Goal: Find specific page/section: Find specific page/section

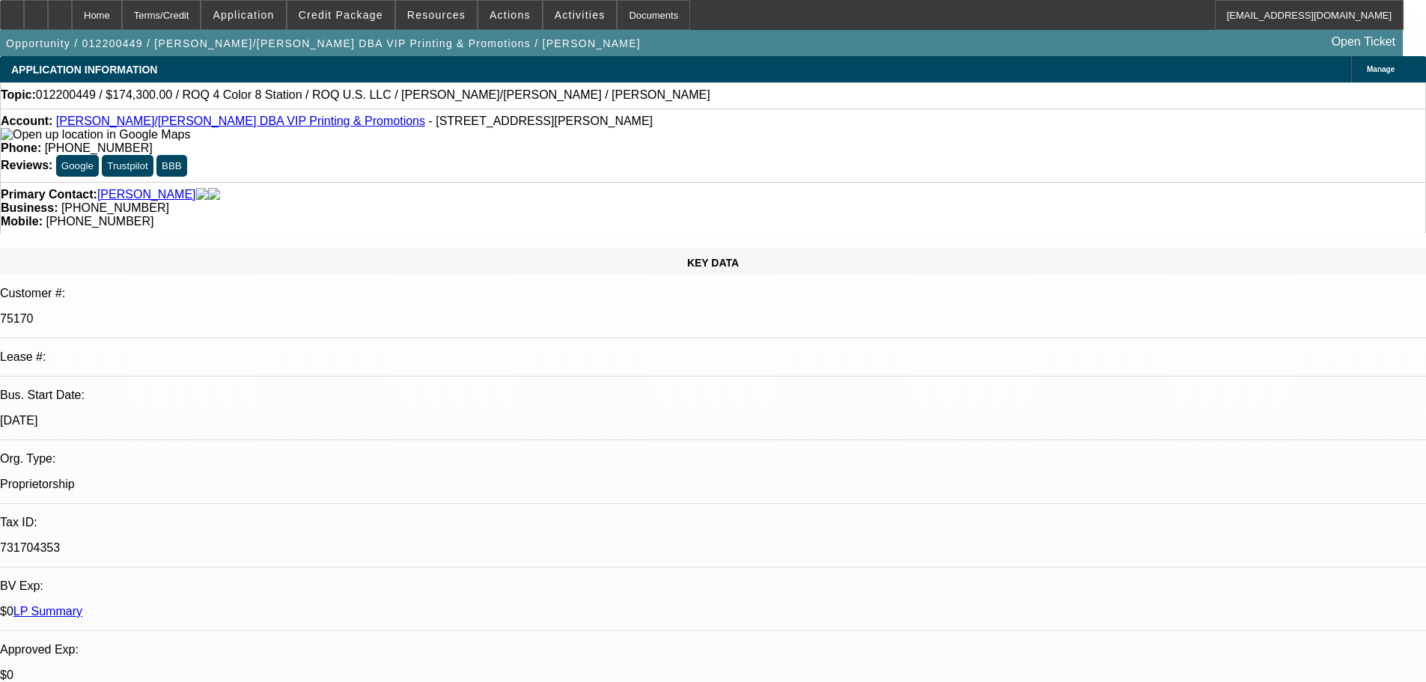
select select "0"
select select "6"
select select "0"
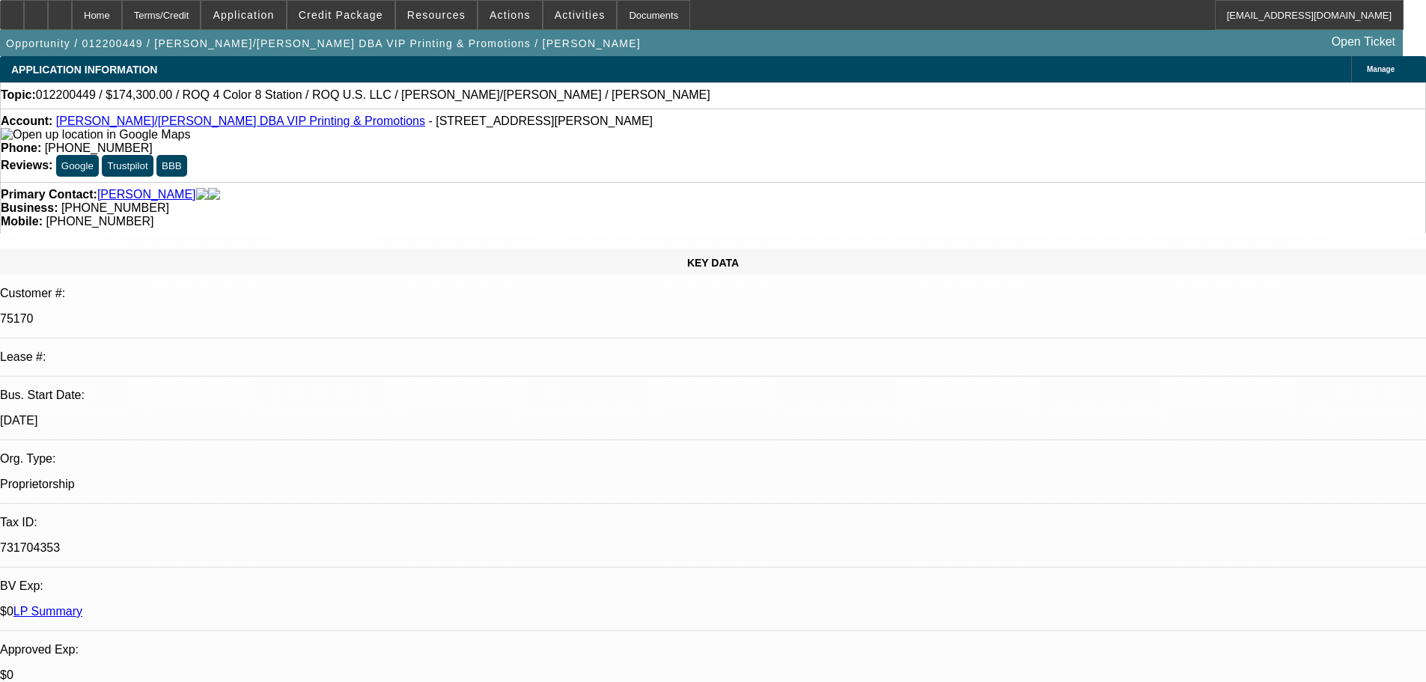
select select "0"
select select "0.1"
select select "4"
select select "0"
select select "2"
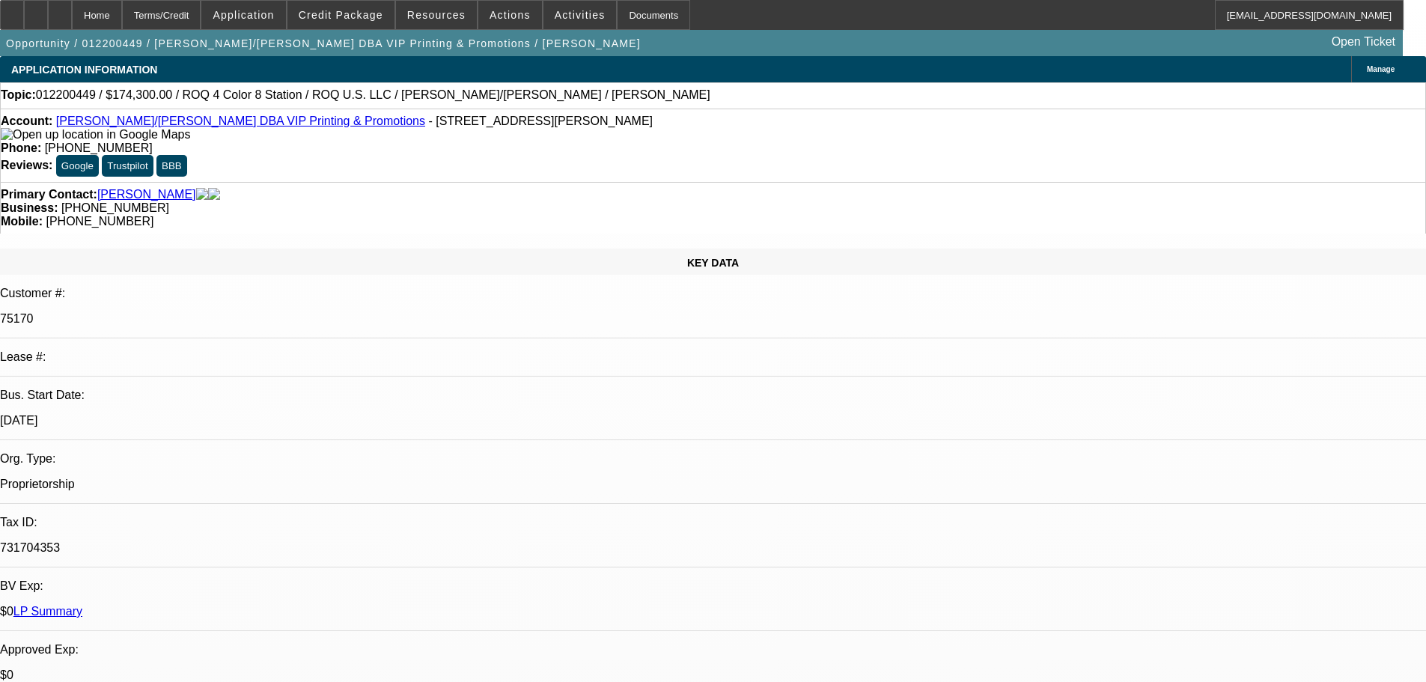
select select "2"
select select "0.1"
select select "4"
select select "0"
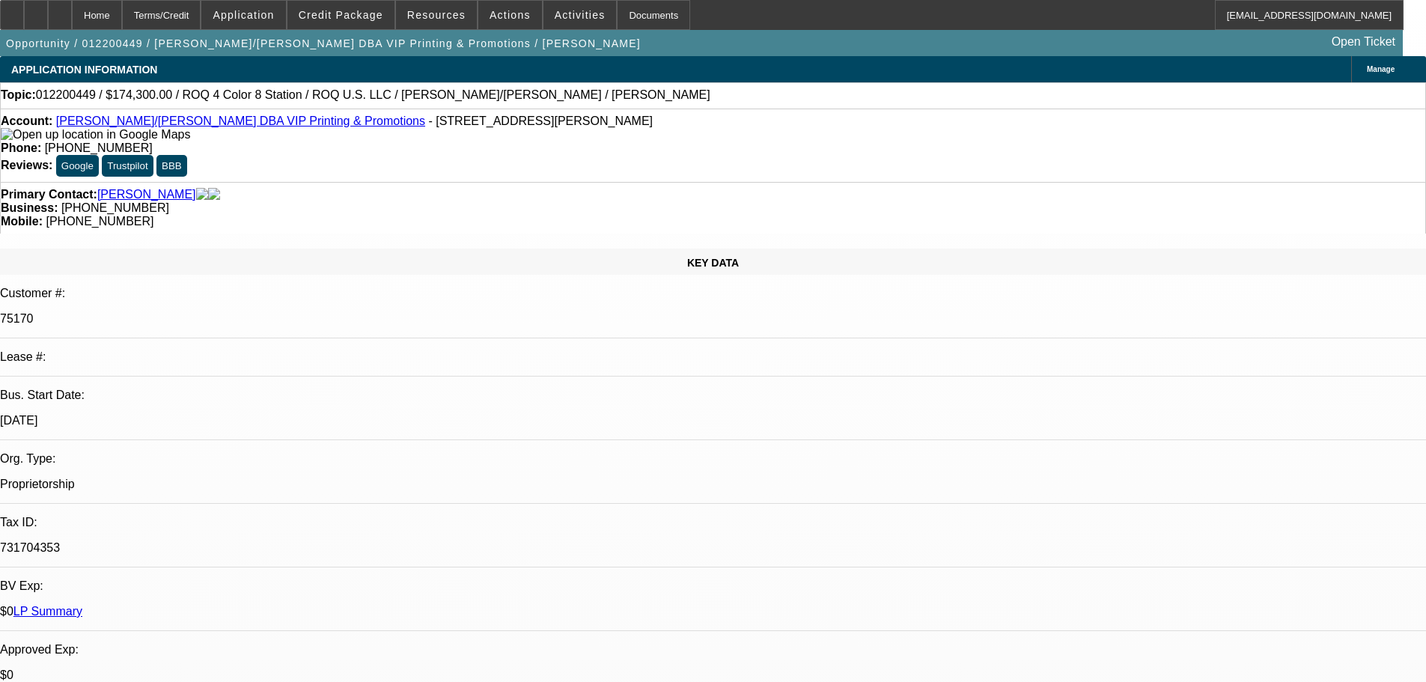
select select "0.1"
select select "4"
drag, startPoint x: 949, startPoint y: 417, endPoint x: 938, endPoint y: 19, distance: 397.6
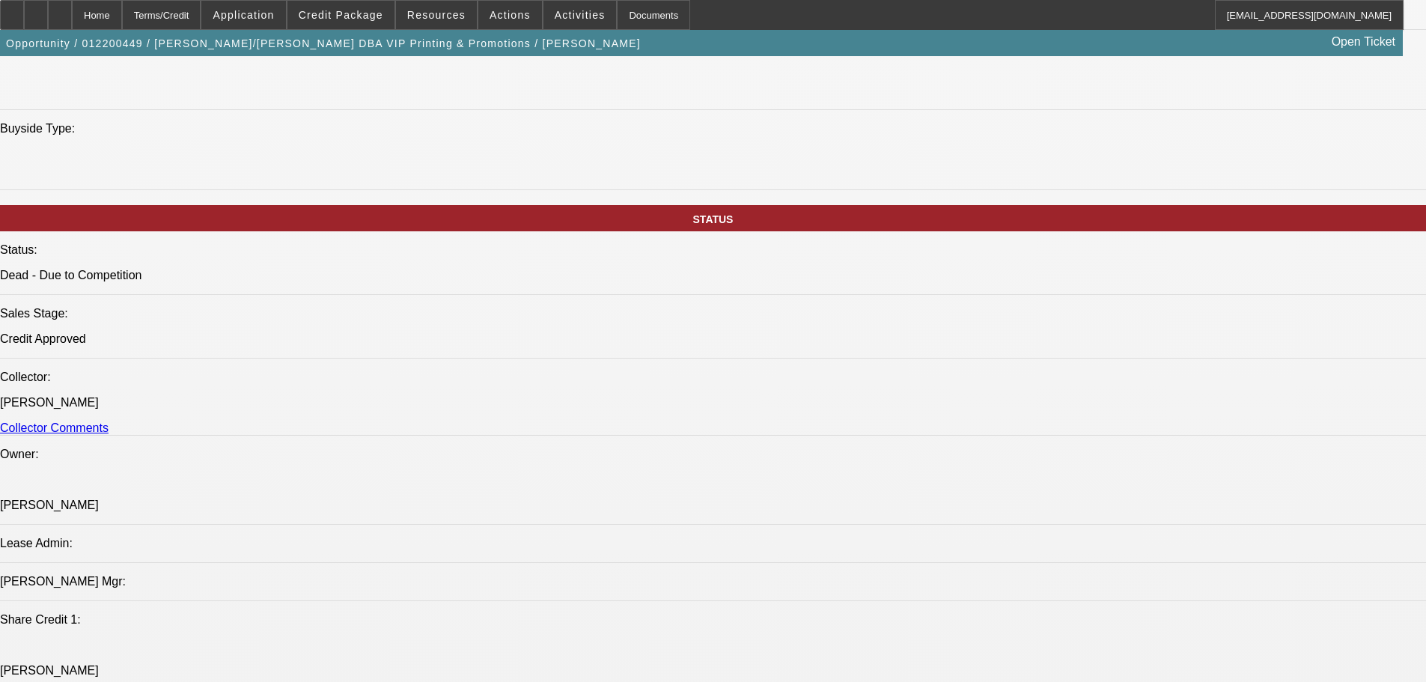
drag, startPoint x: 914, startPoint y: 288, endPoint x: 916, endPoint y: 543, distance: 254.5
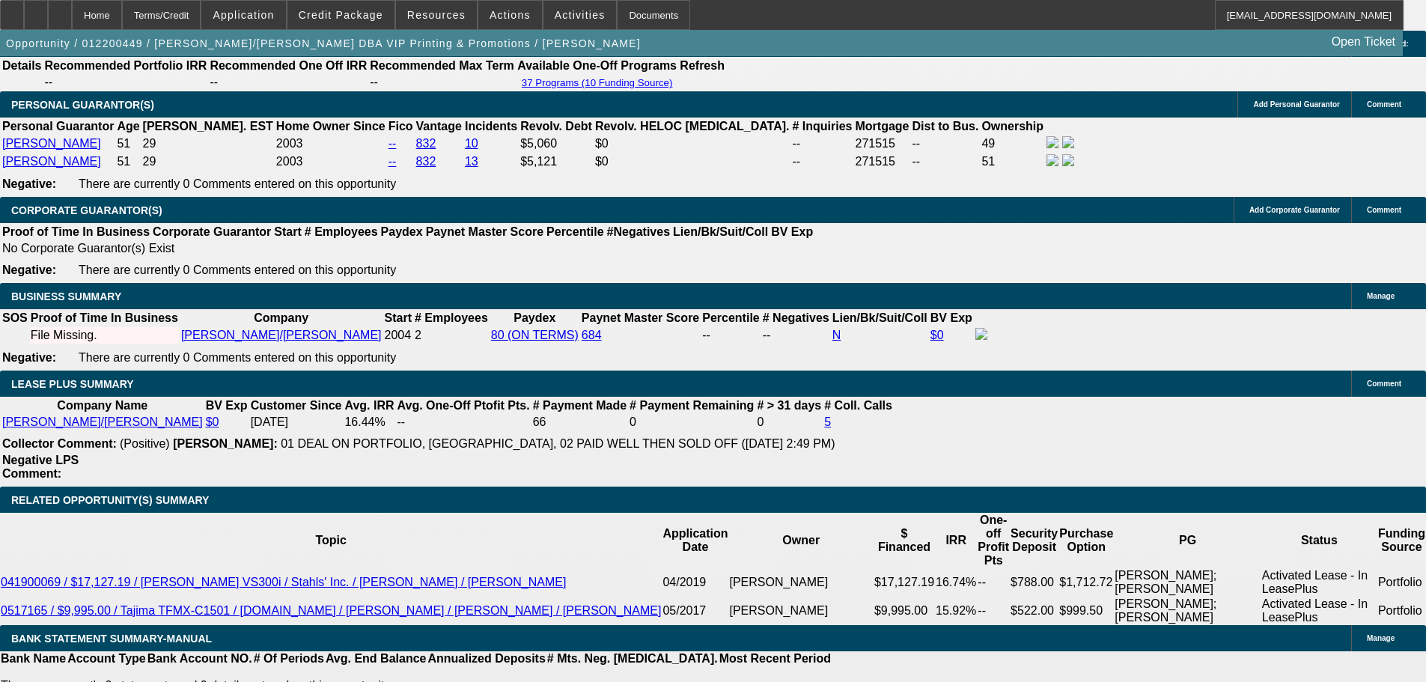
scroll to position [823, 0]
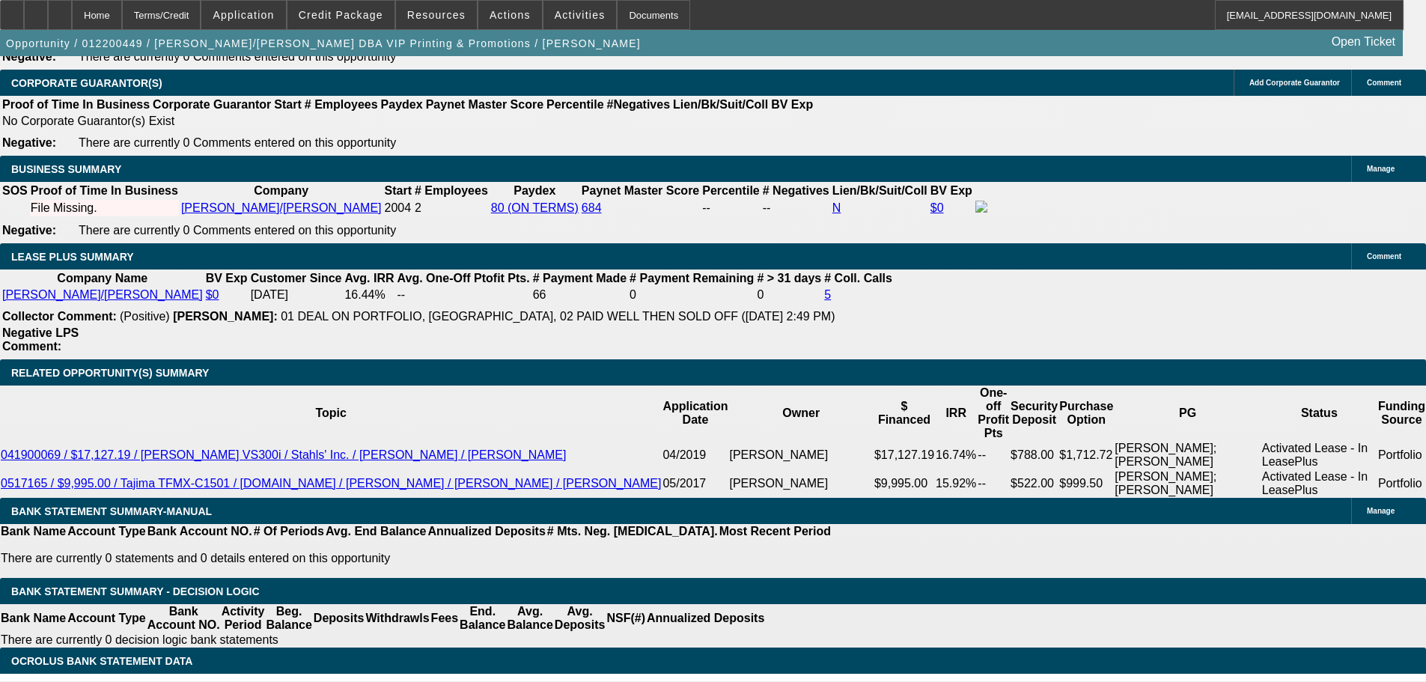
scroll to position [2548, 0]
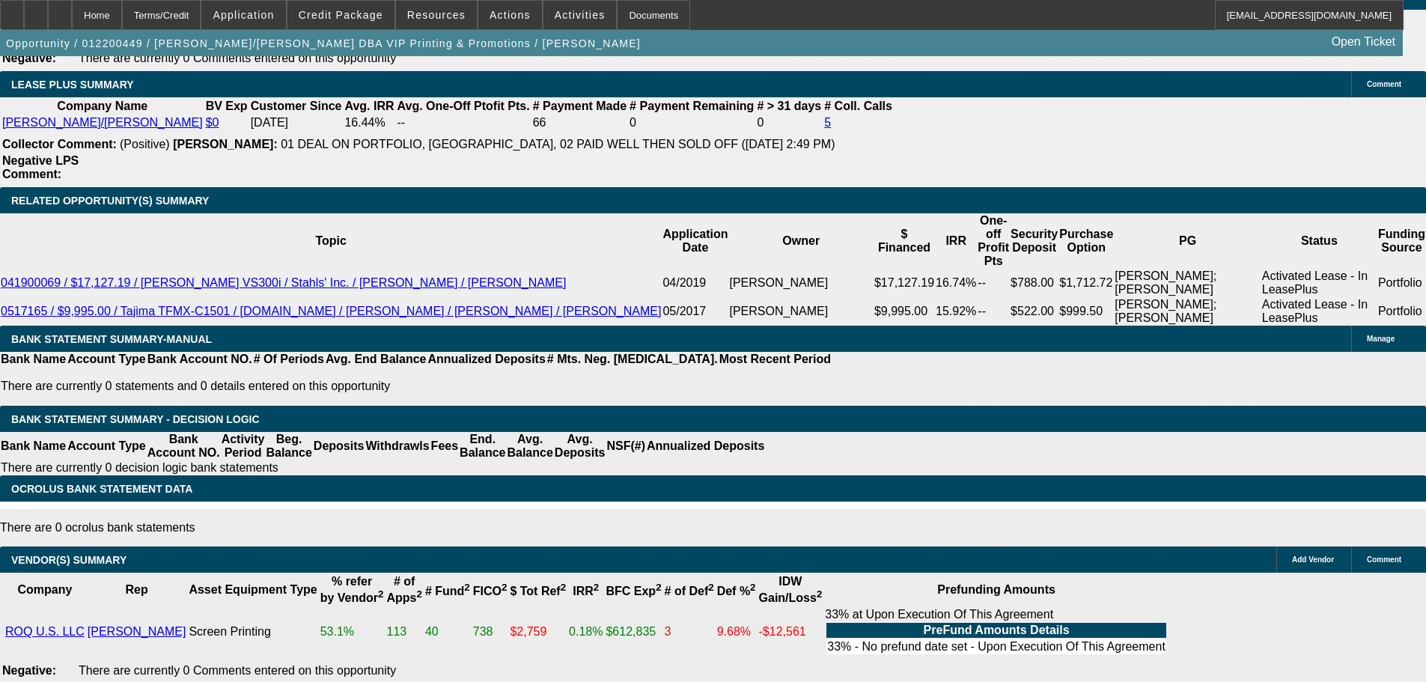
drag, startPoint x: 516, startPoint y: 523, endPoint x: 537, endPoint y: 378, distance: 146.8
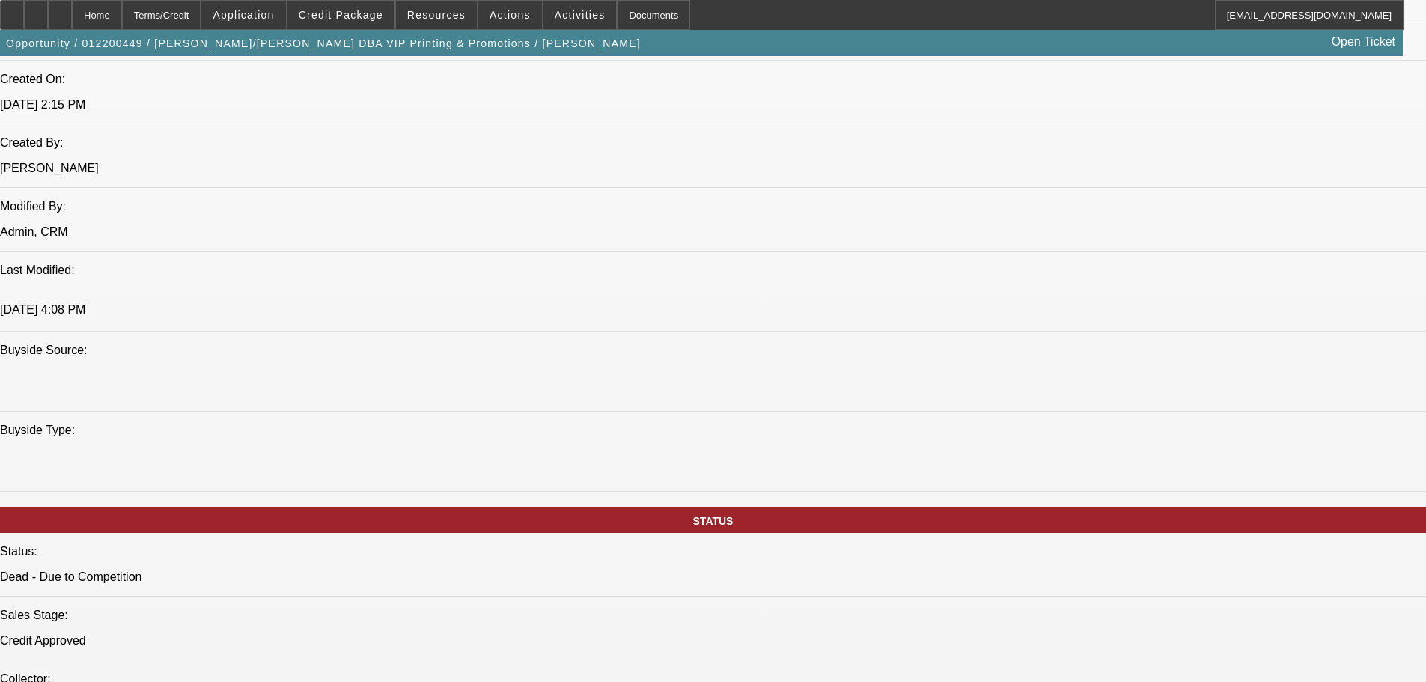
scroll to position [0, 0]
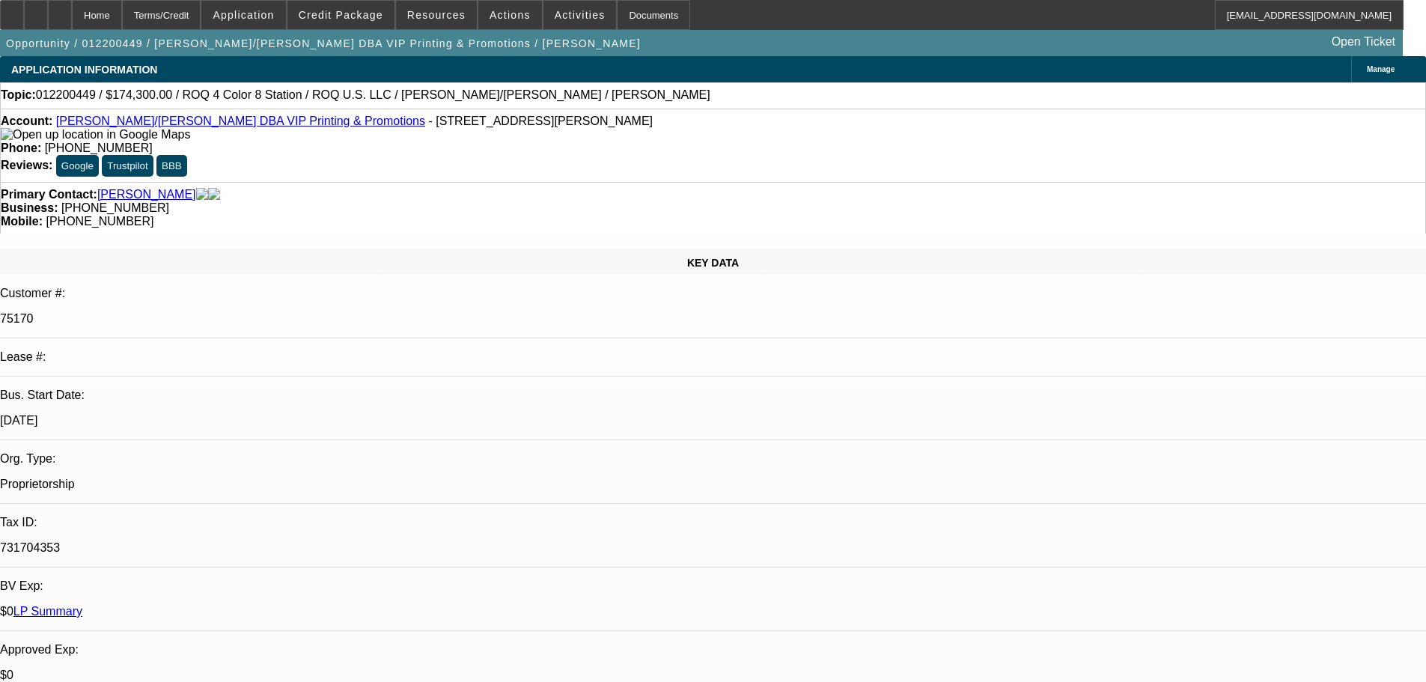
drag, startPoint x: 895, startPoint y: 356, endPoint x: 859, endPoint y: 45, distance: 313.6
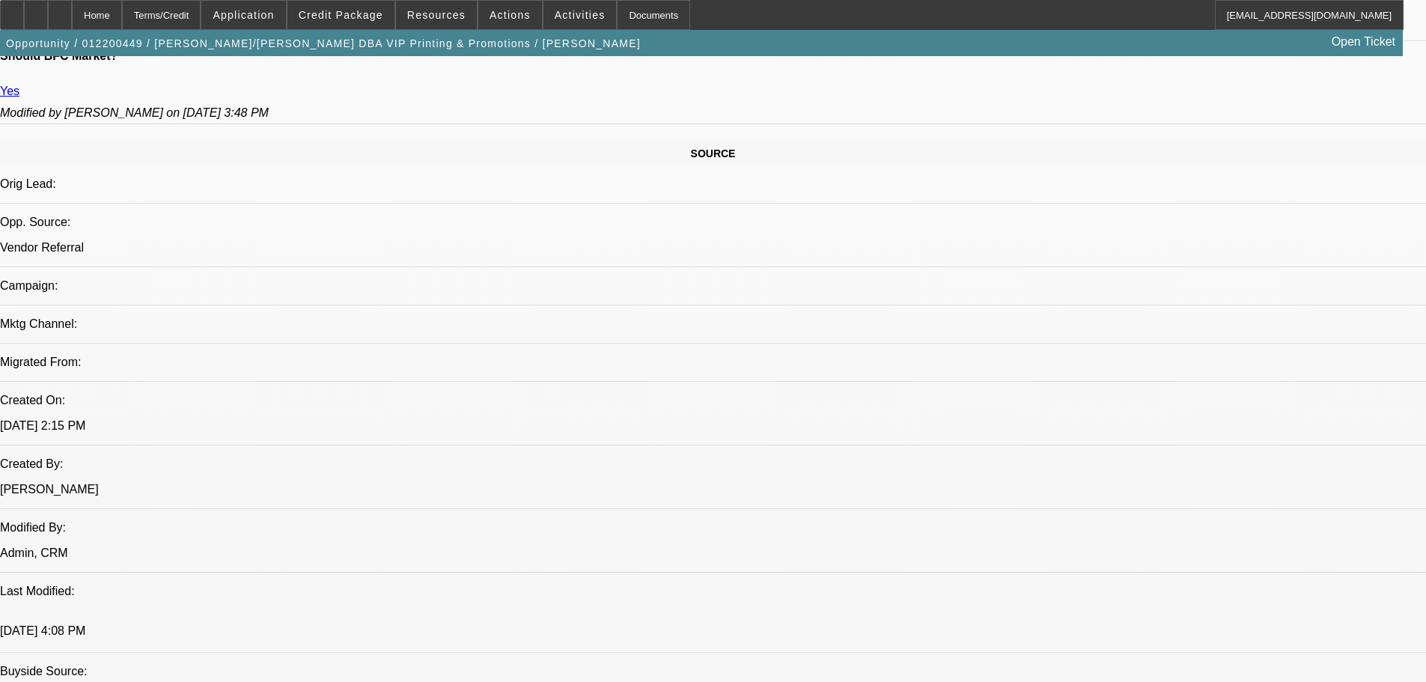
scroll to position [973, 0]
